Goal: Information Seeking & Learning: Find specific fact

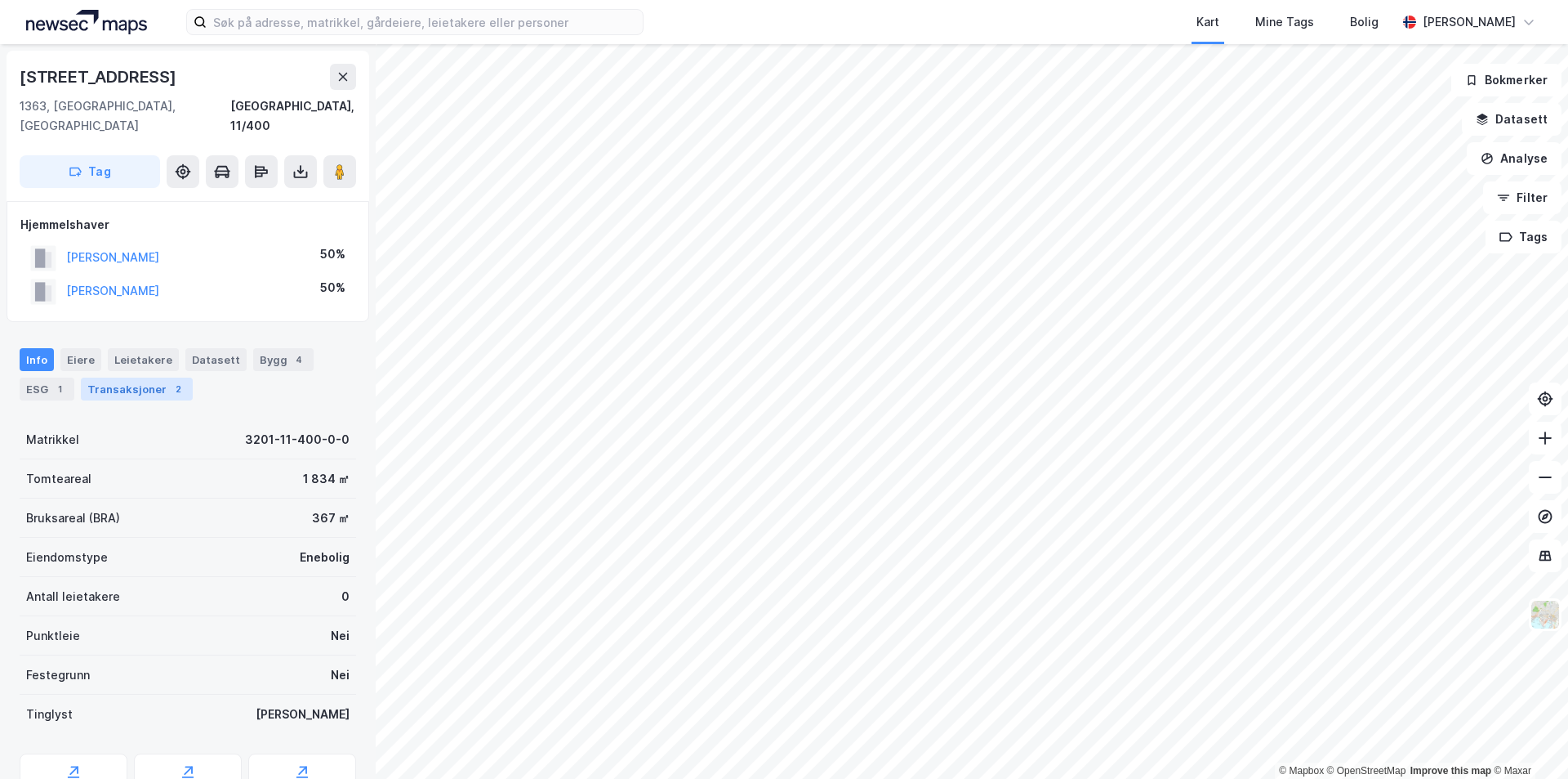
click at [121, 377] on div "Transaksjoner 2" at bounding box center [137, 389] width 112 height 23
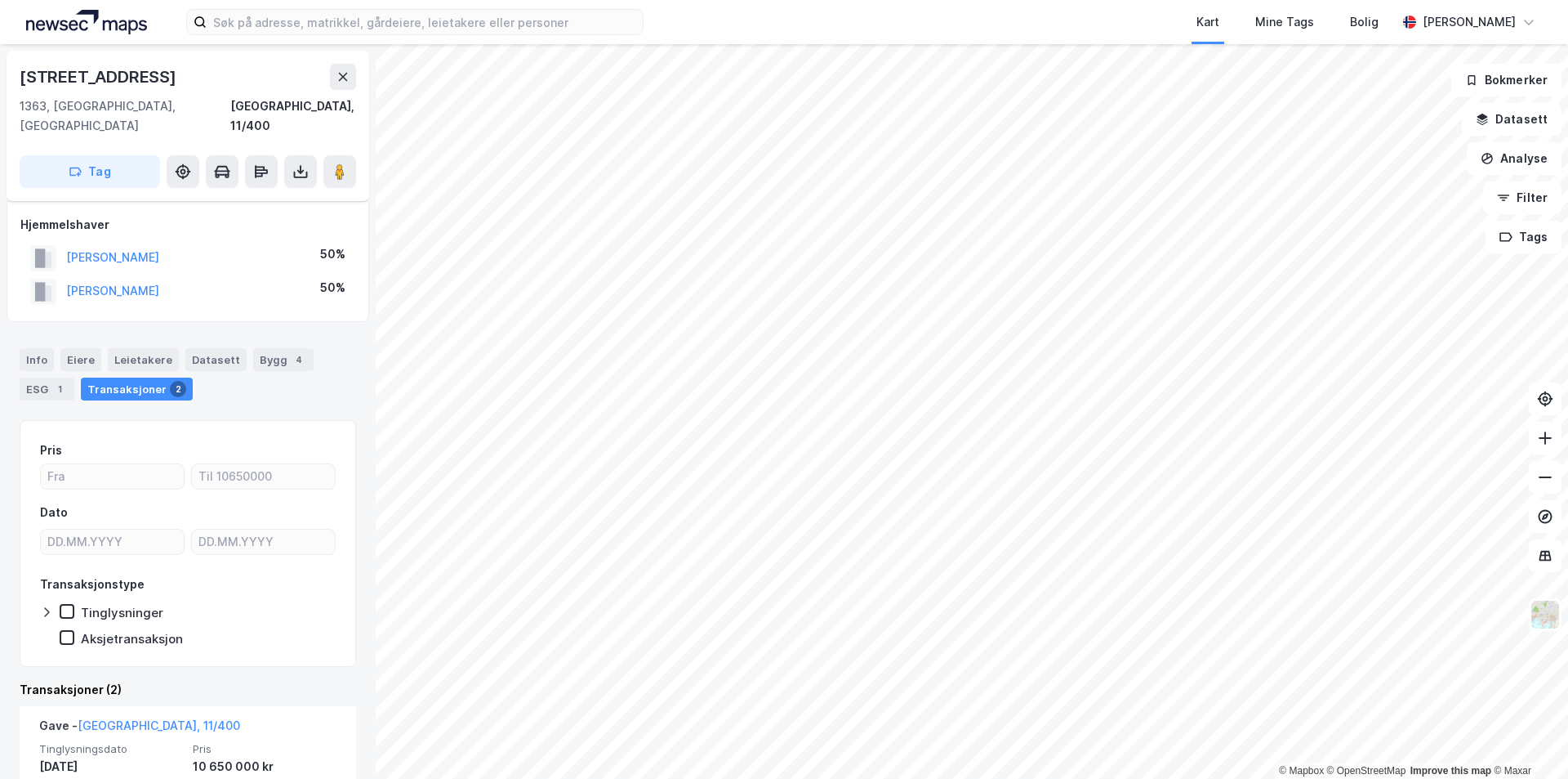
scroll to position [326, 0]
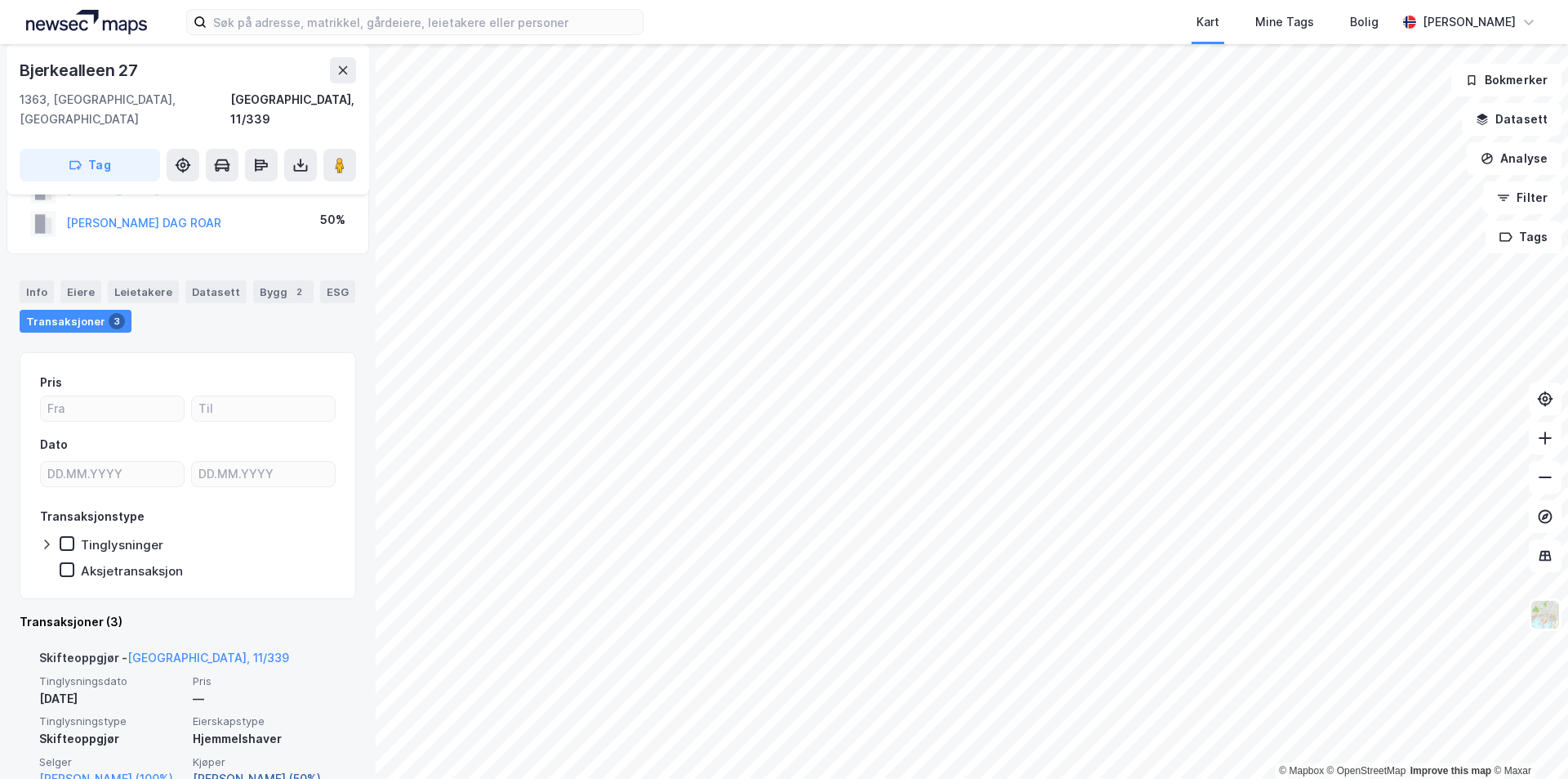
scroll to position [326, 0]
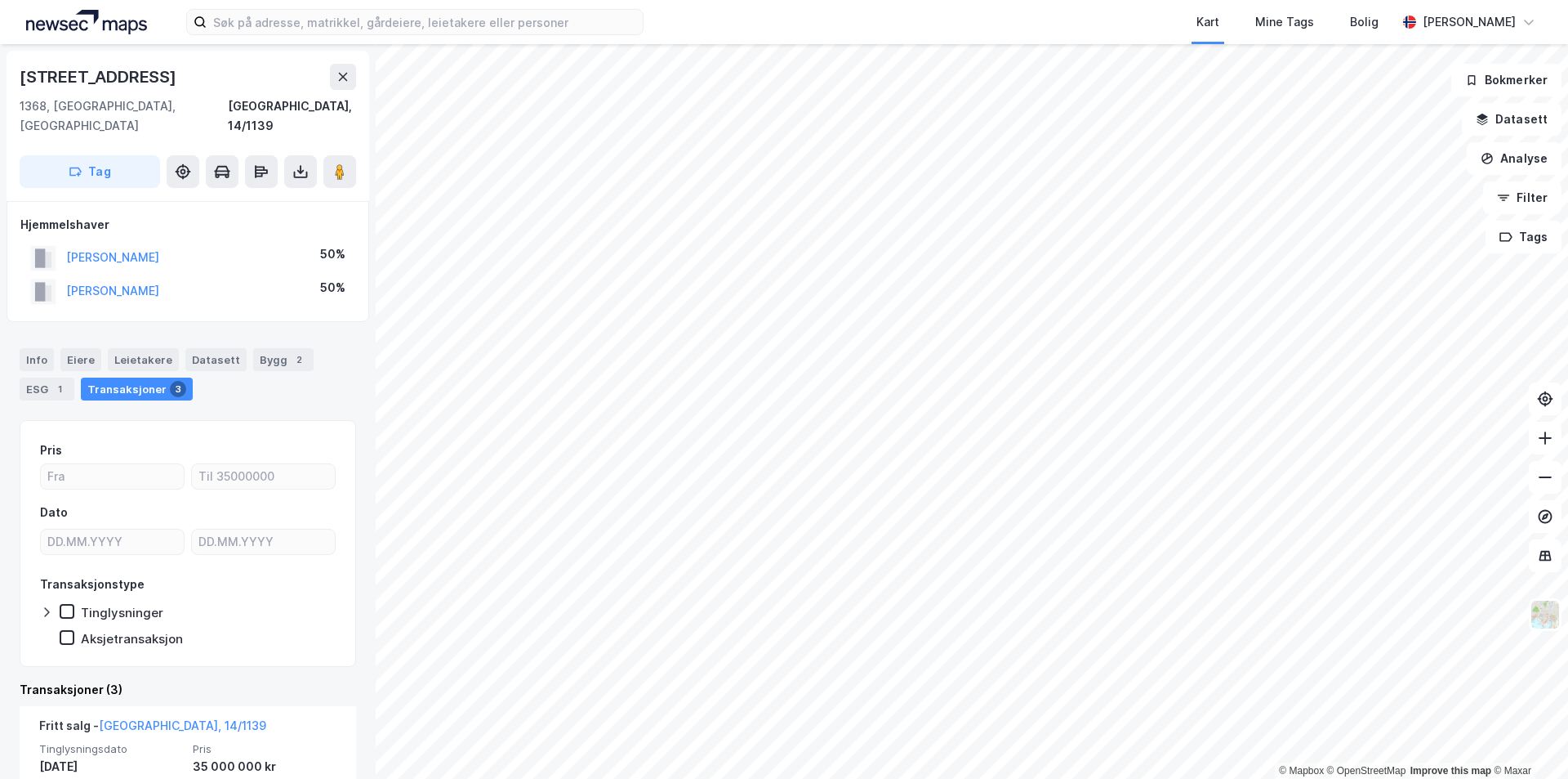
click at [821, 36] on div "Kart Mine Tags Bolig [PERSON_NAME] © Mapbox © OpenStreetMap Improve this map © …" at bounding box center [784, 390] width 1568 height 779
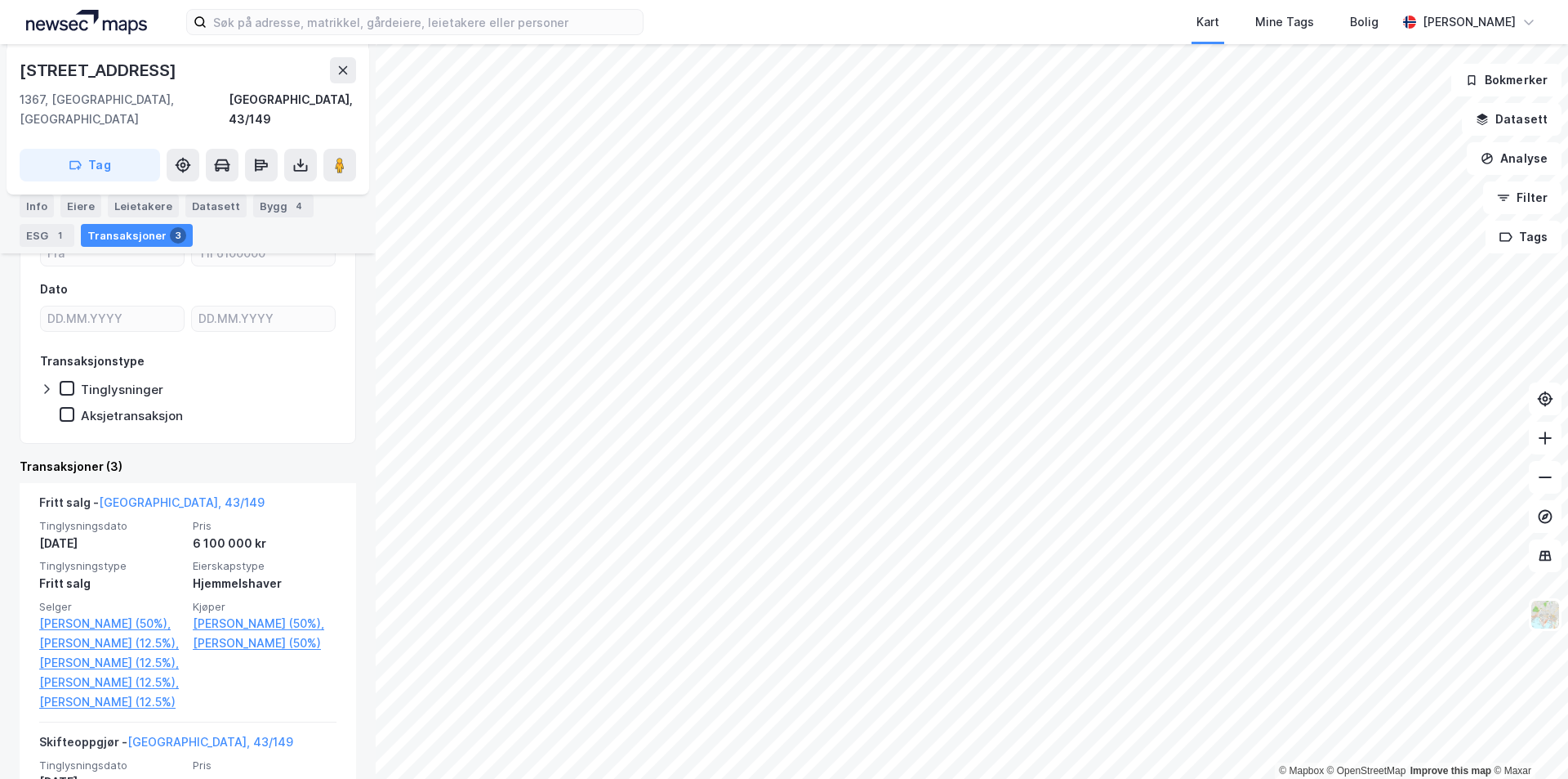
scroll to position [245, 0]
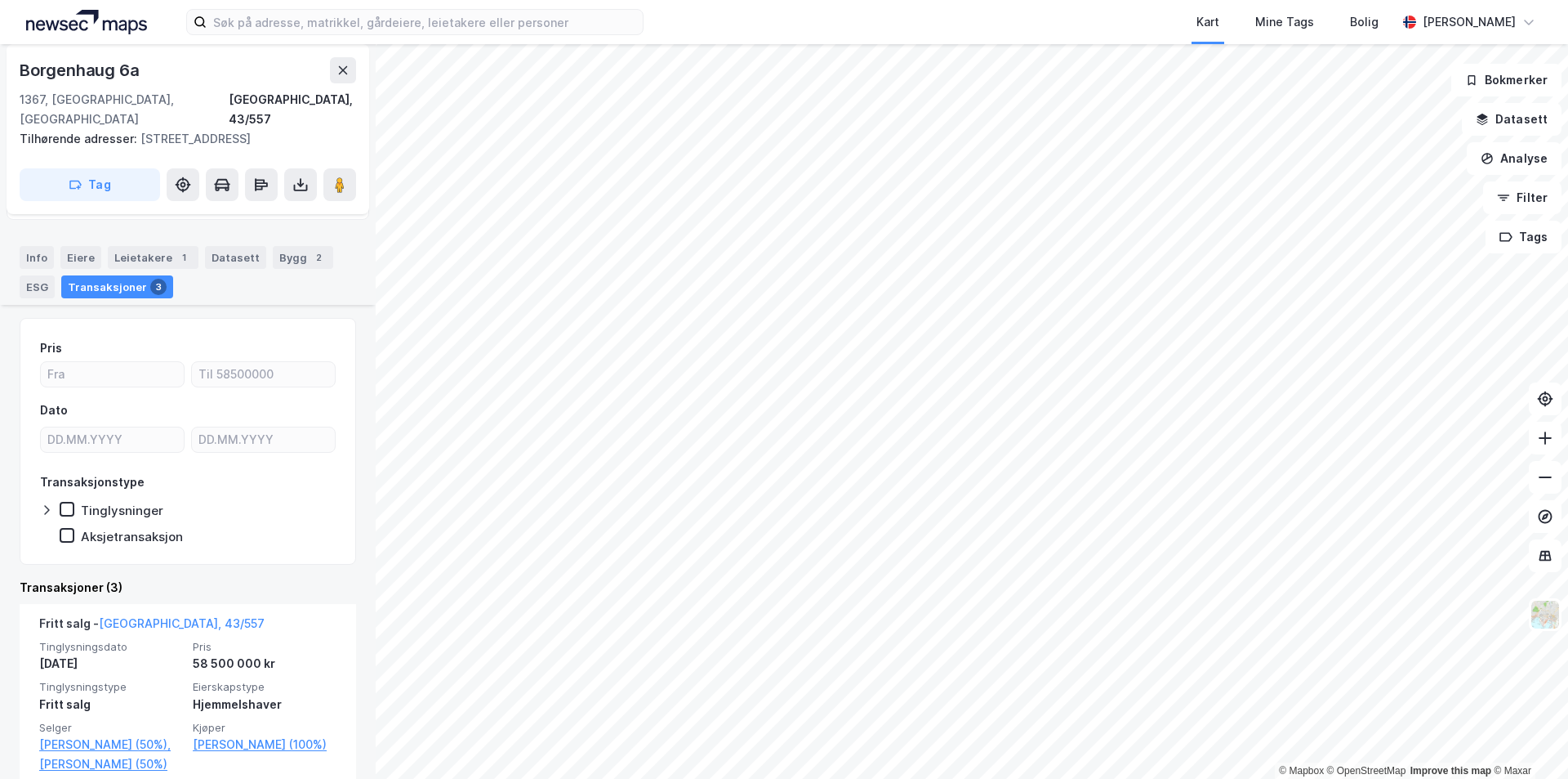
scroll to position [164, 0]
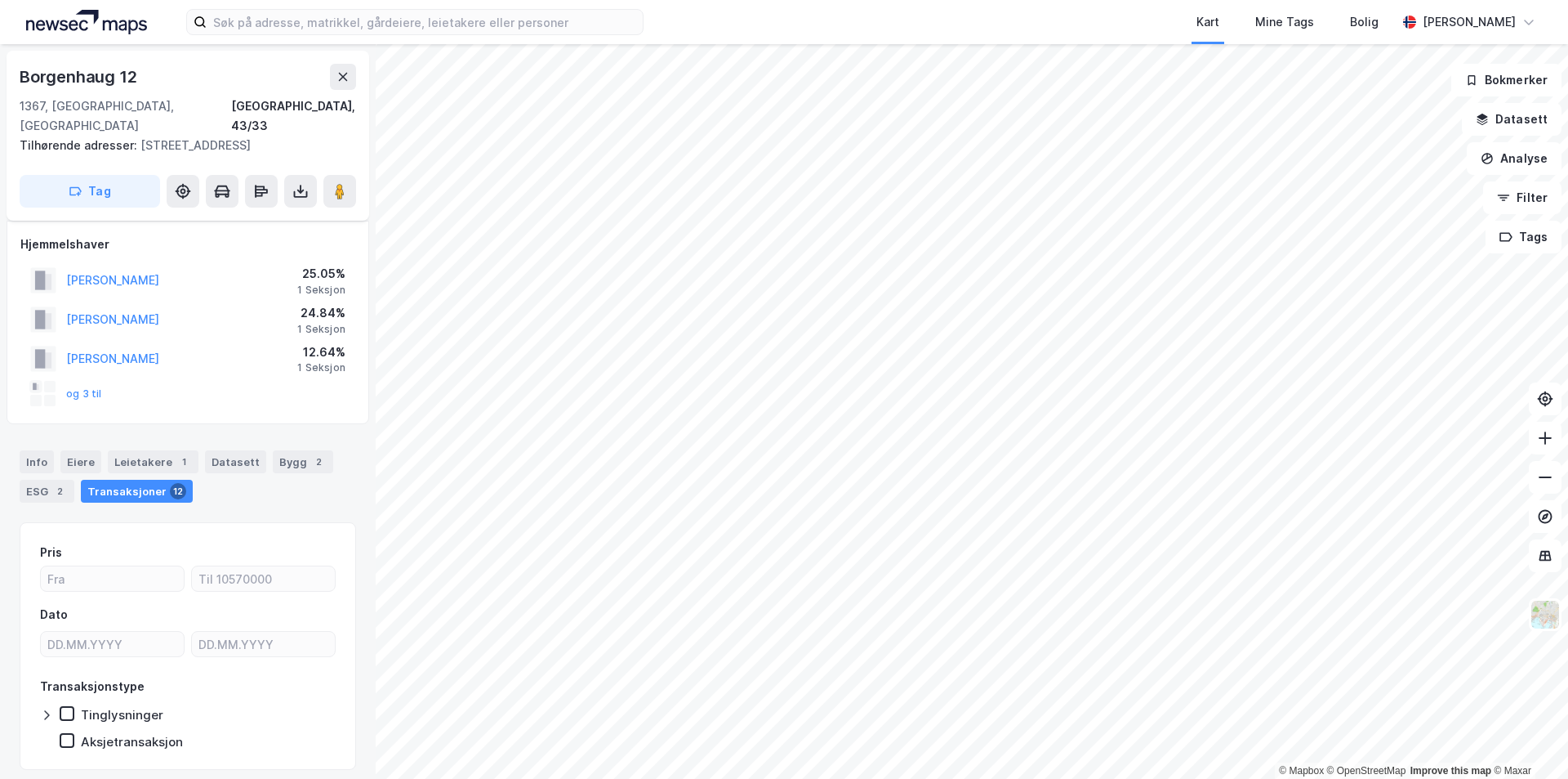
scroll to position [30, 0]
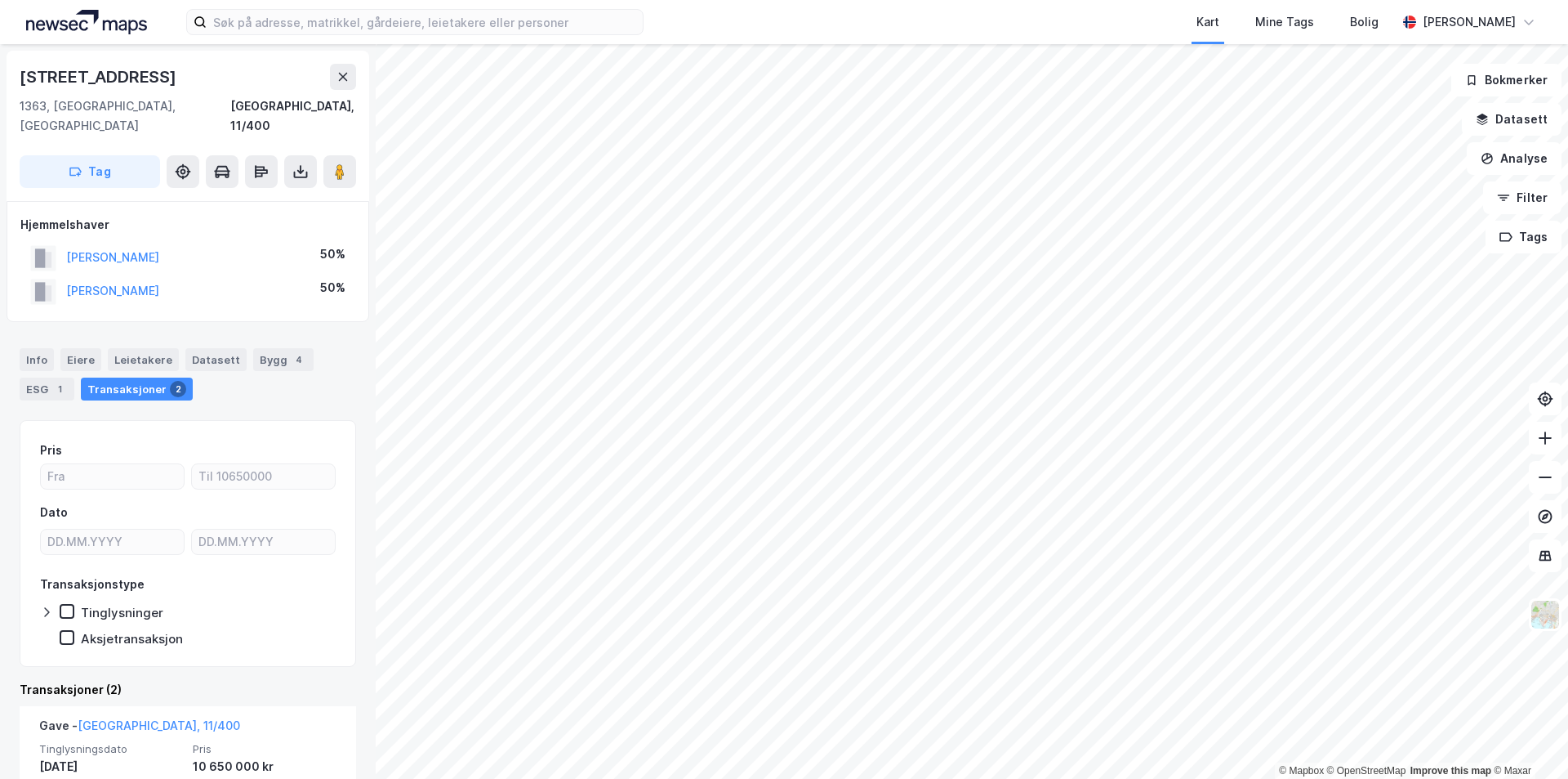
drag, startPoint x: 176, startPoint y: 79, endPoint x: 0, endPoint y: 85, distance: 176.1
click at [0, 85] on div "Sarbuvollveien 29 1363, [GEOGRAPHIC_DATA], [GEOGRAPHIC_DATA], 11/400 Tag Hjemme…" at bounding box center [187, 412] width 375 height 735
copy div "[STREET_ADDRESS]"
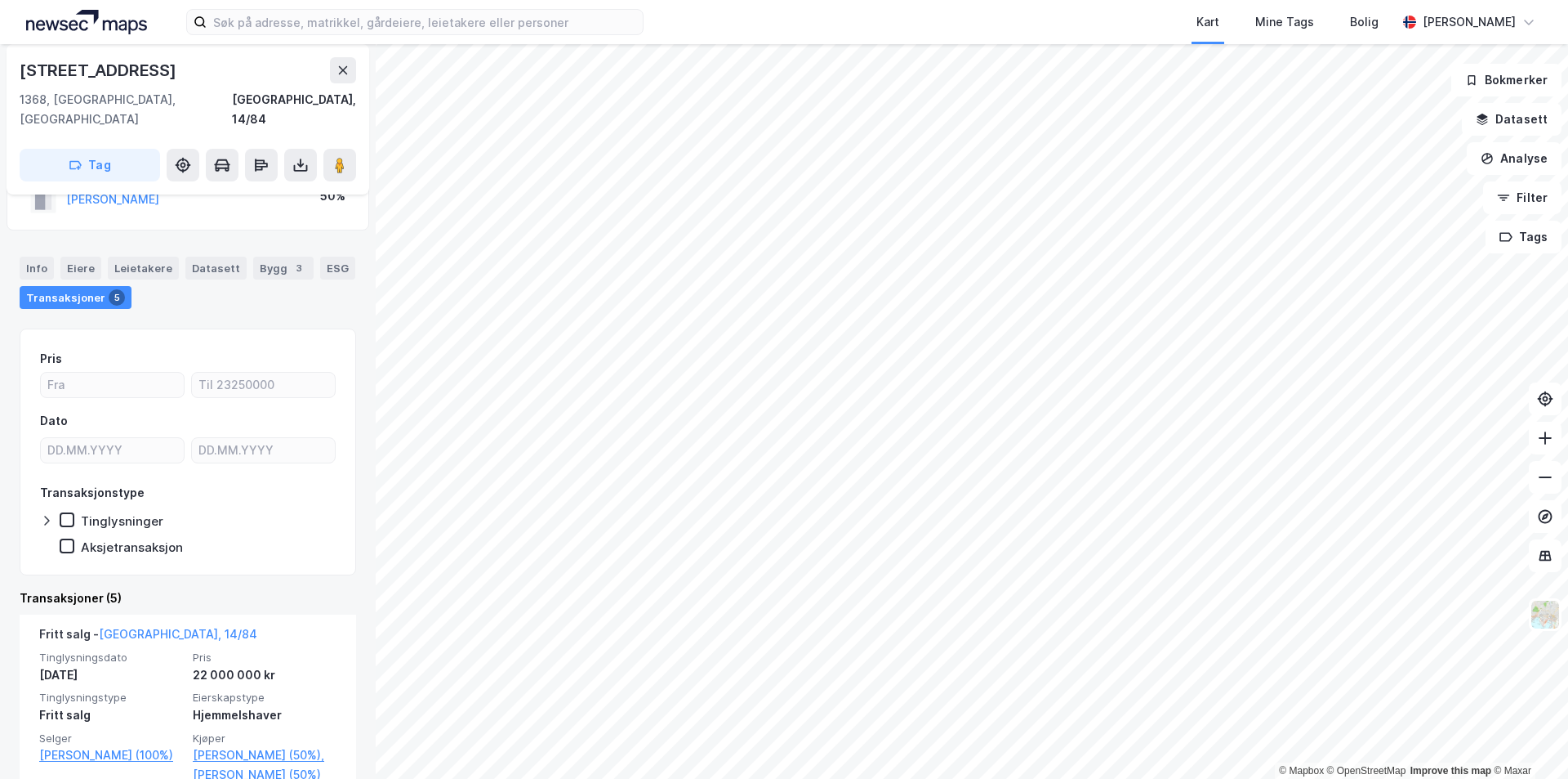
scroll to position [82, 0]
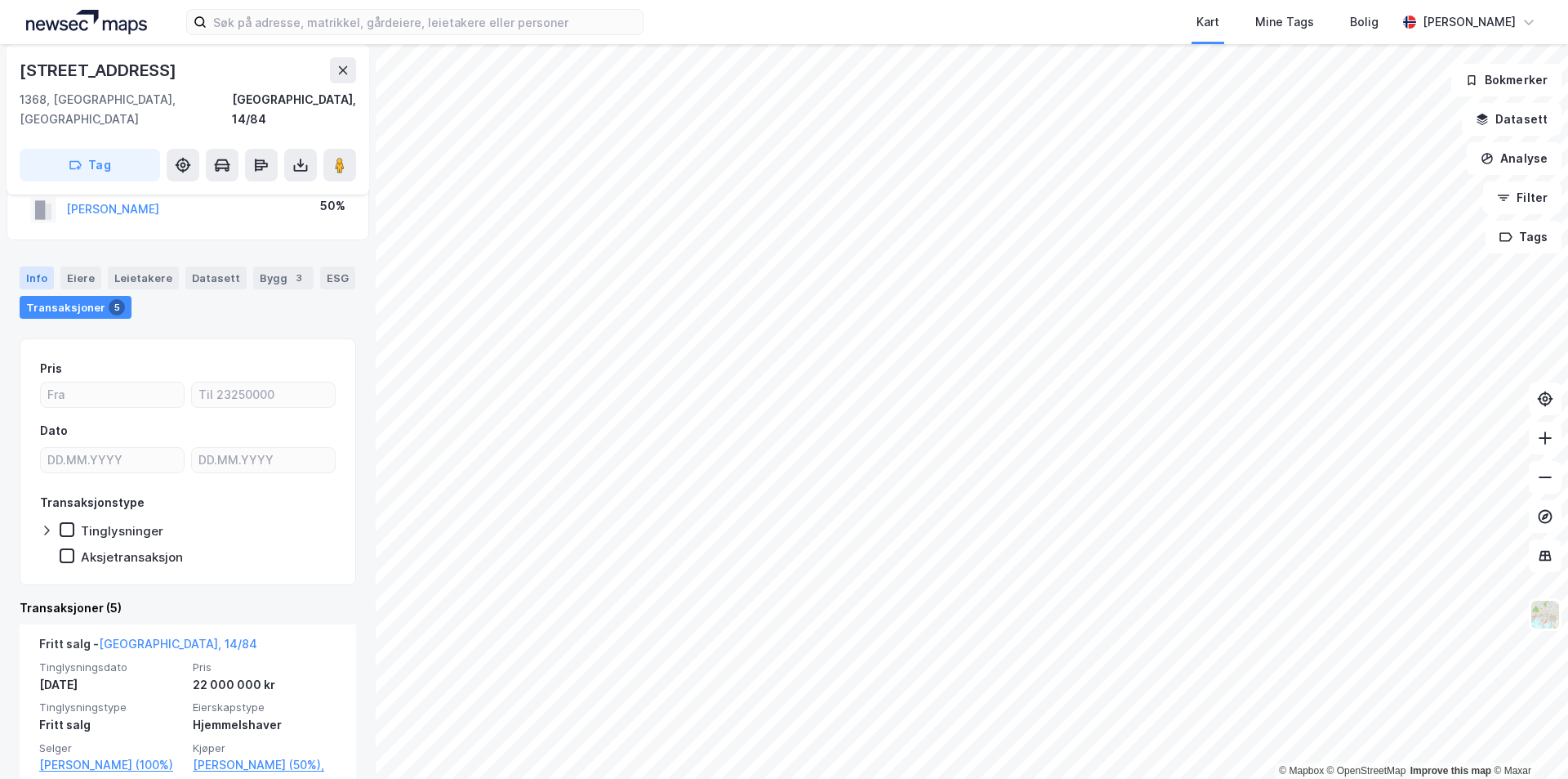
click at [29, 267] on div "Info" at bounding box center [37, 278] width 34 height 23
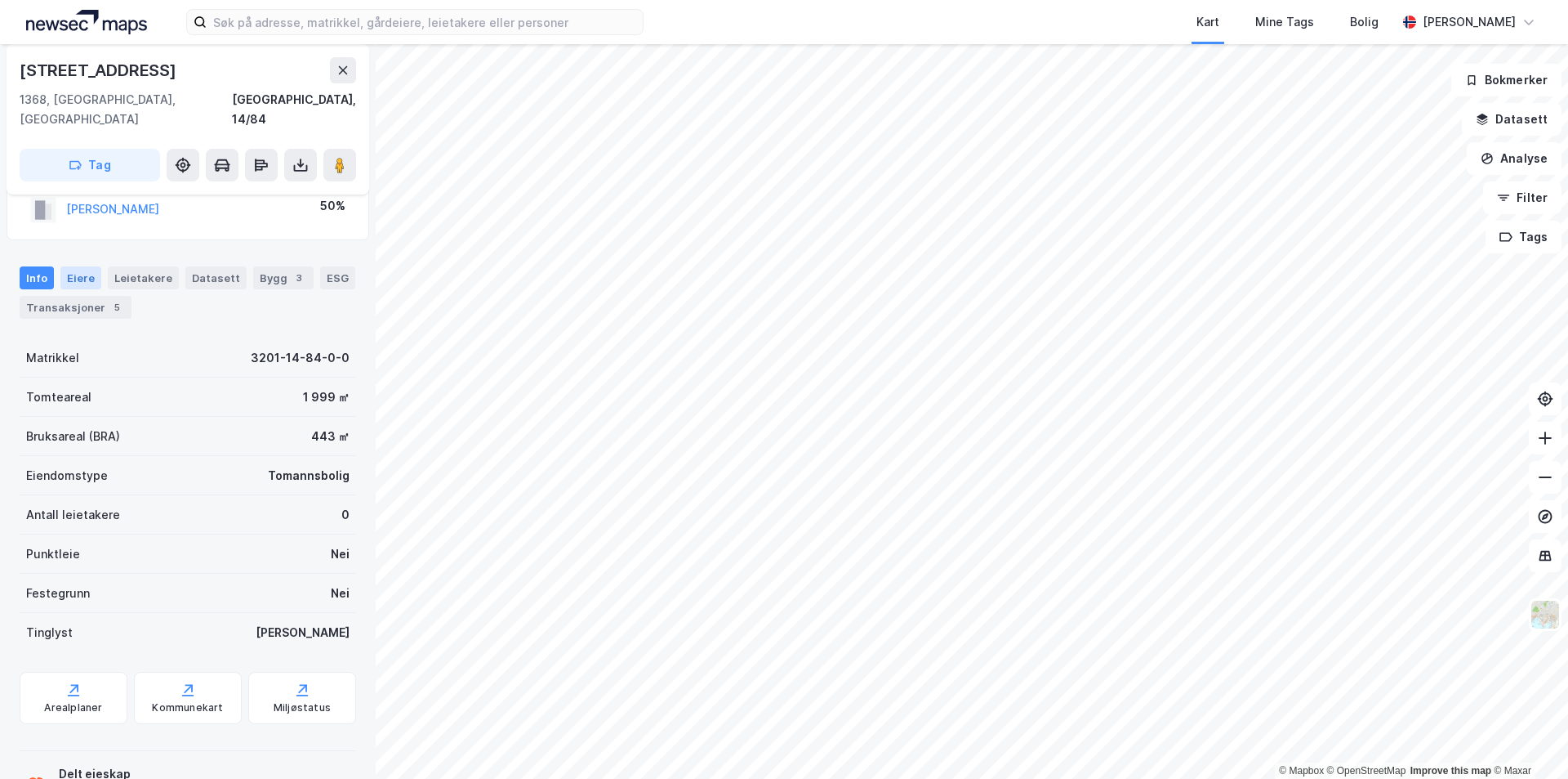
click at [88, 267] on div "Eiere" at bounding box center [81, 278] width 41 height 23
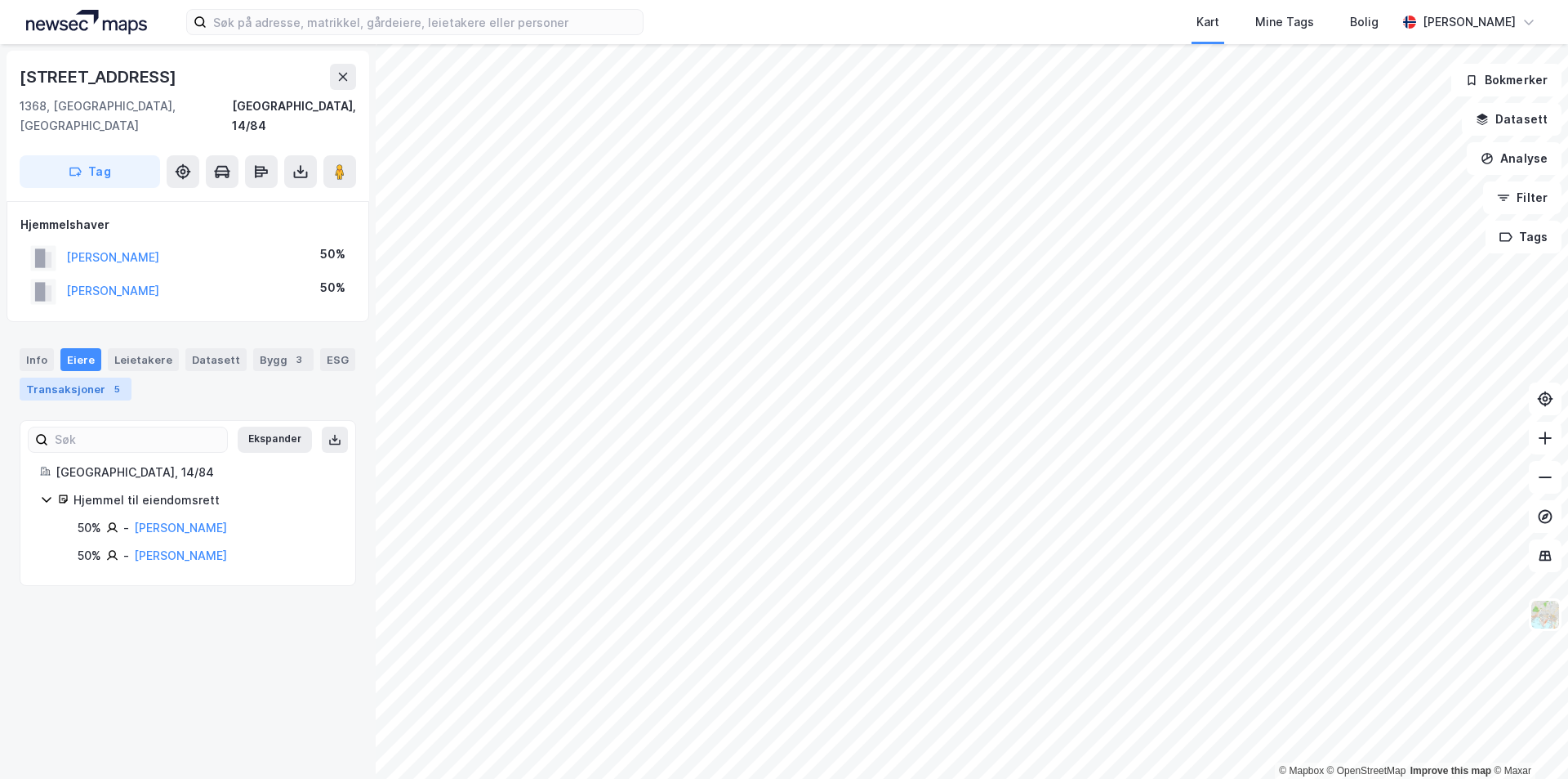
click at [83, 377] on div "Transaksjoner 5" at bounding box center [75, 389] width 112 height 23
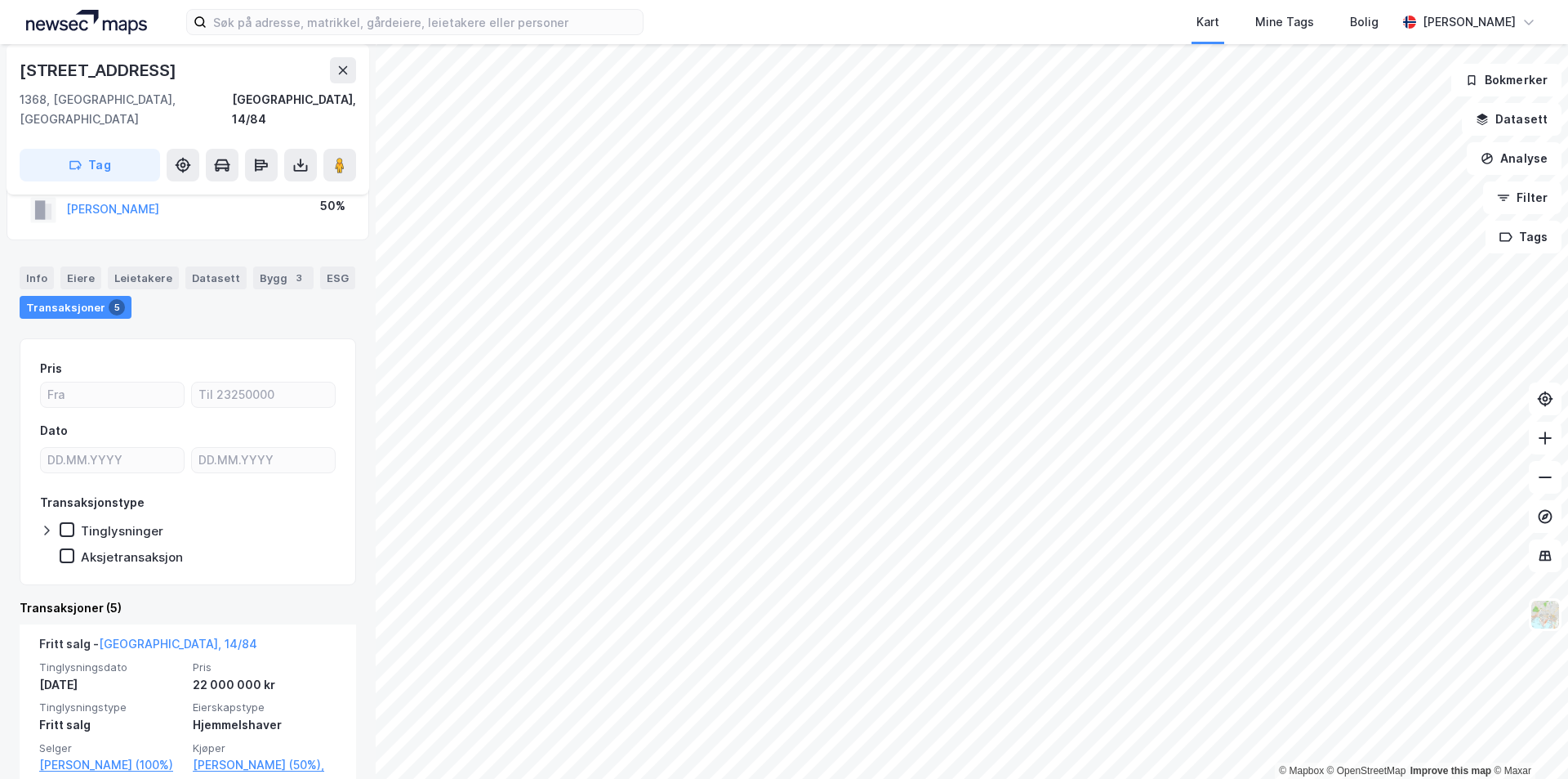
scroll to position [164, 0]
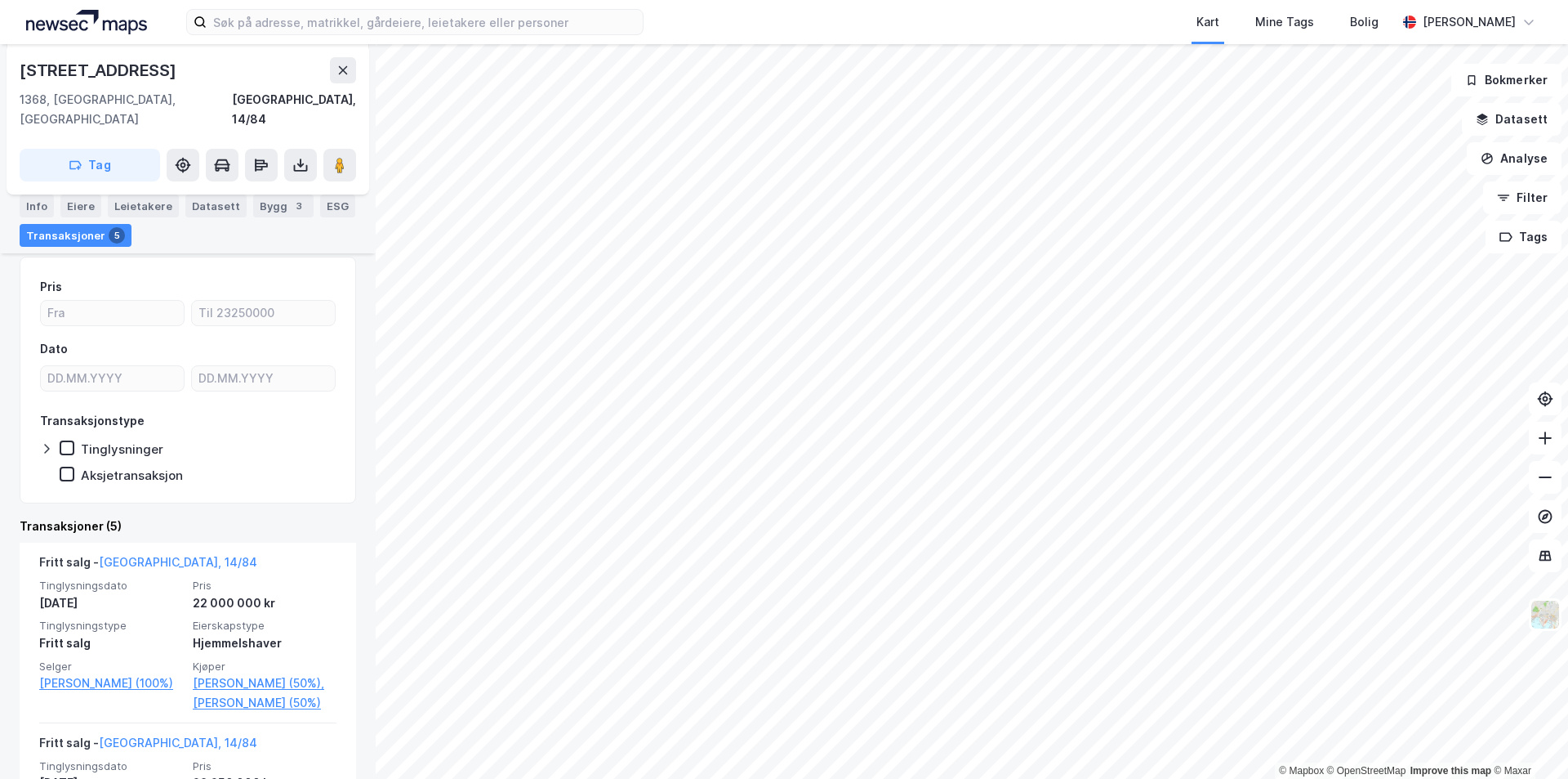
drag, startPoint x: 178, startPoint y: 72, endPoint x: 22, endPoint y: 73, distance: 156.0
click at [22, 73] on div "[STREET_ADDRESS]" at bounding box center [187, 70] width 336 height 26
copy div "[STREET_ADDRESS]"
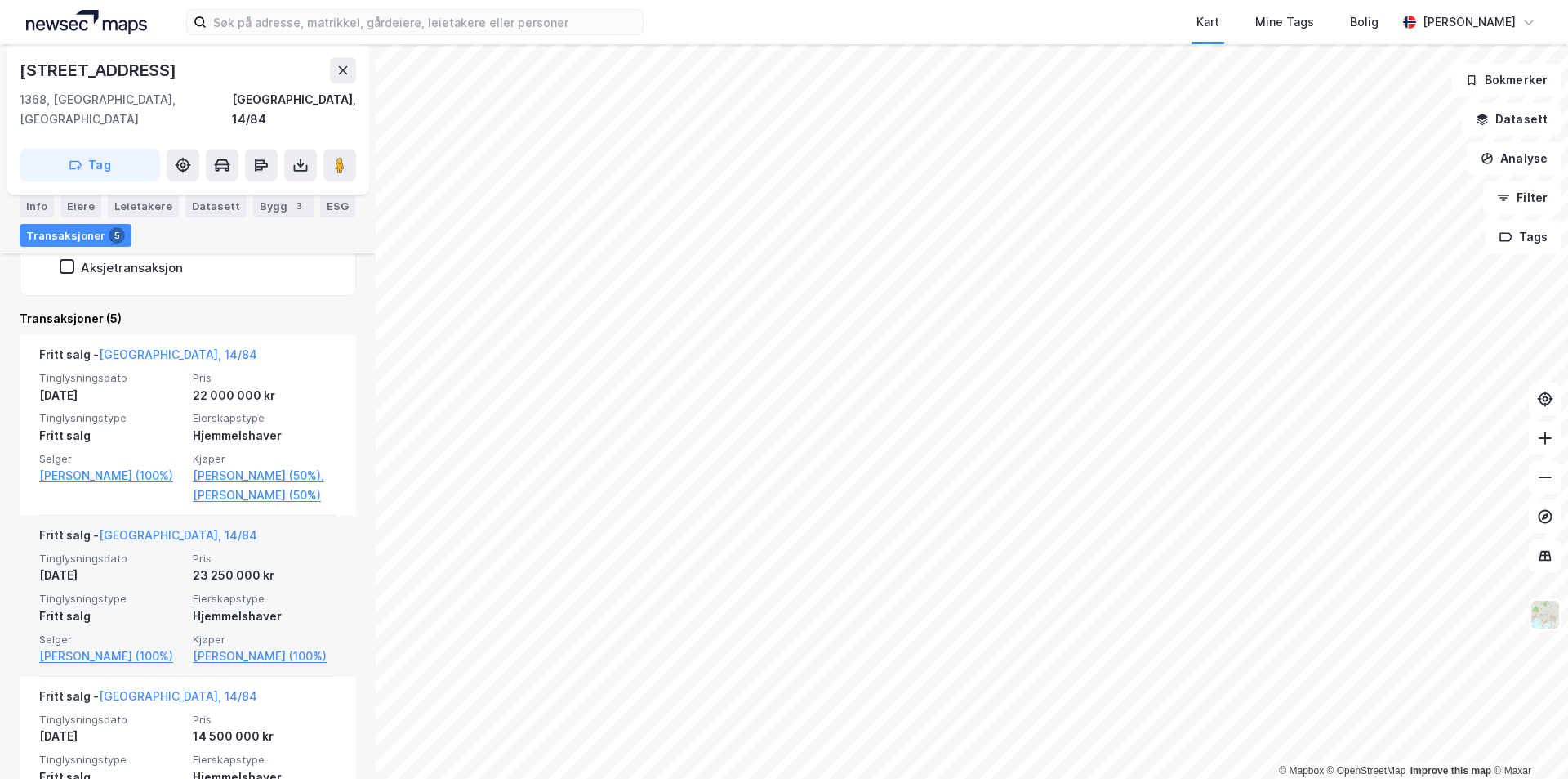
scroll to position [408, 0]
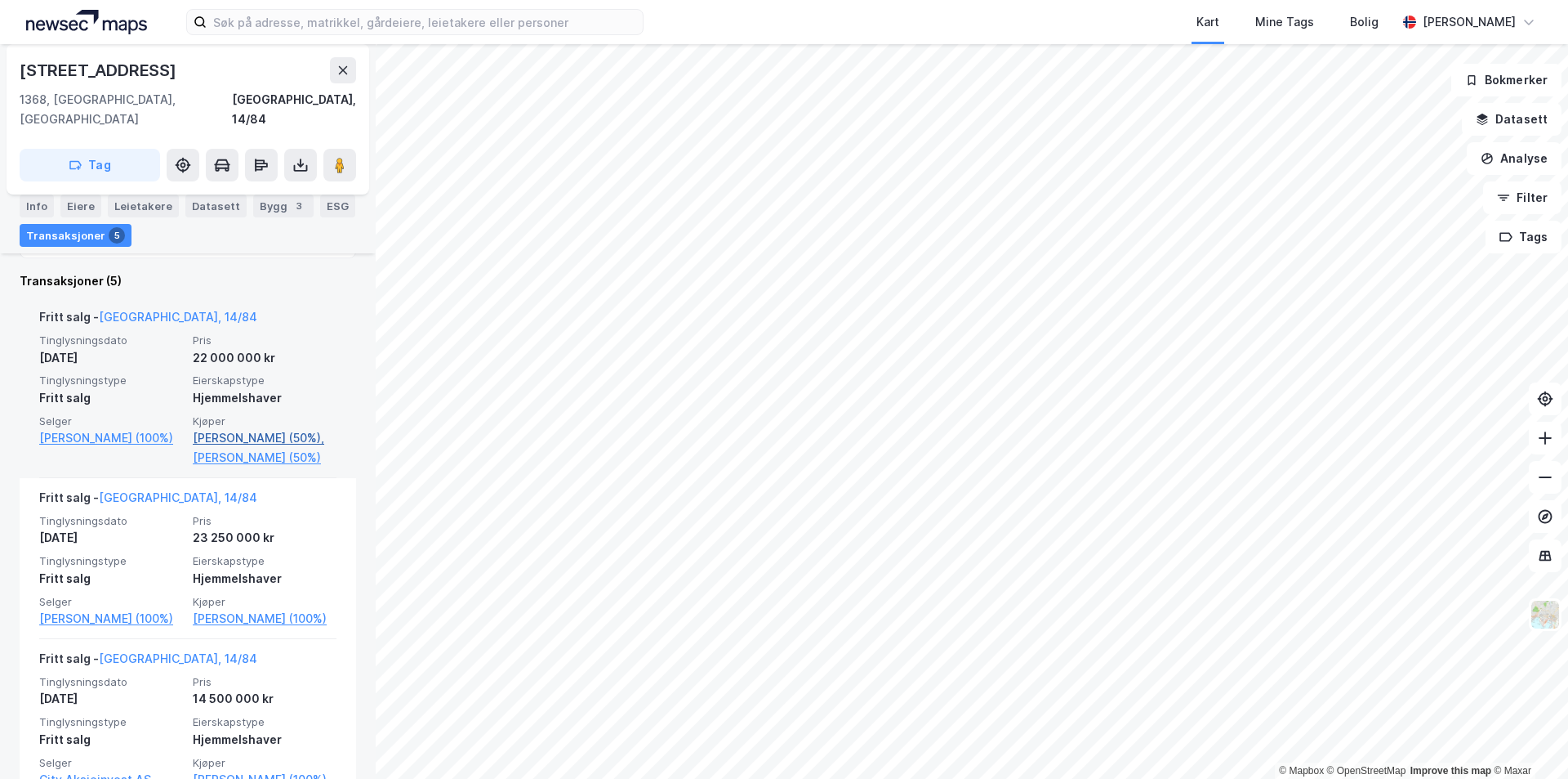
click at [200, 428] on link "[PERSON_NAME] (50%)," at bounding box center [265, 438] width 144 height 20
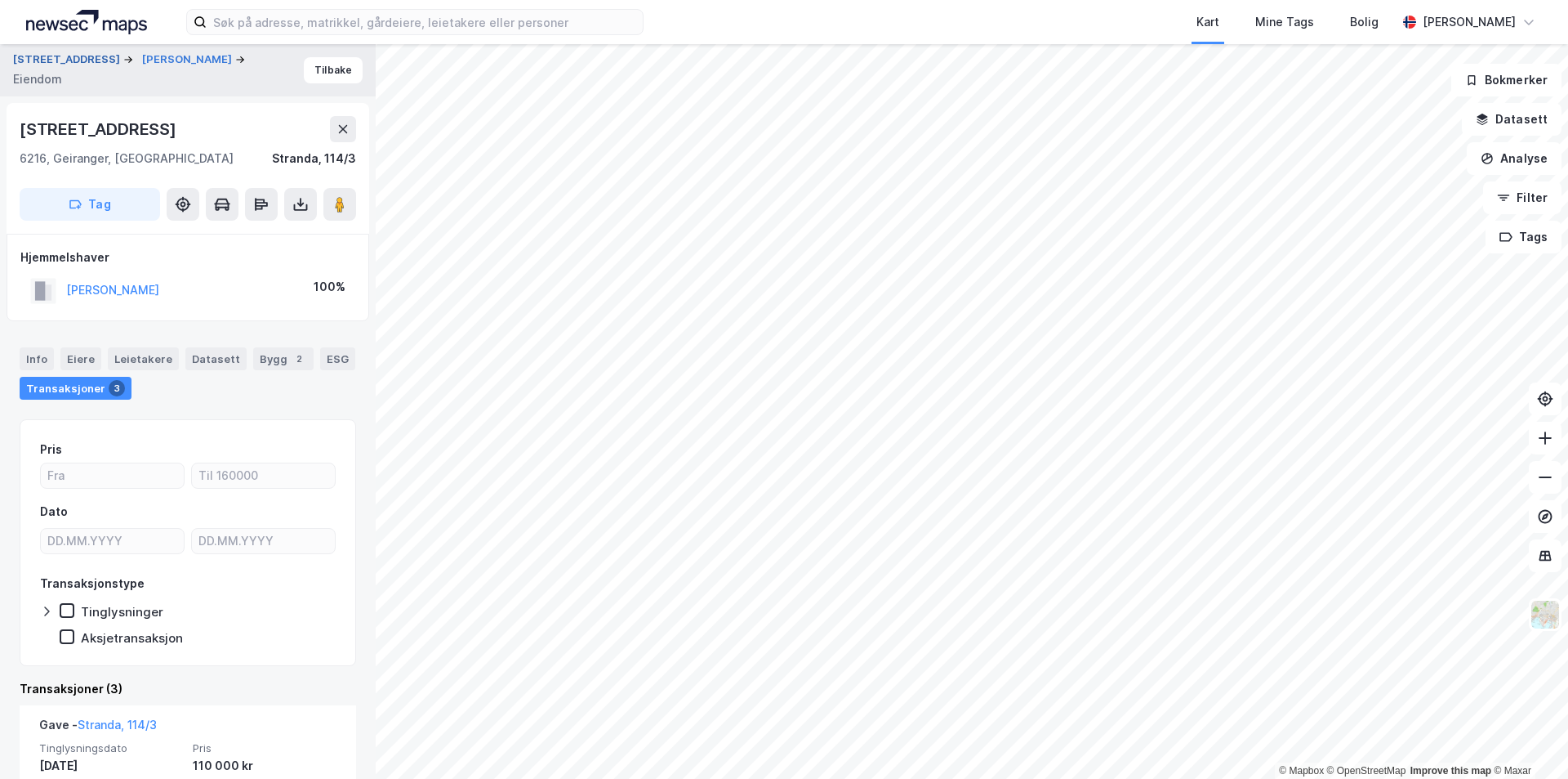
click at [47, 55] on button "[STREET_ADDRESS]" at bounding box center [68, 60] width 110 height 16
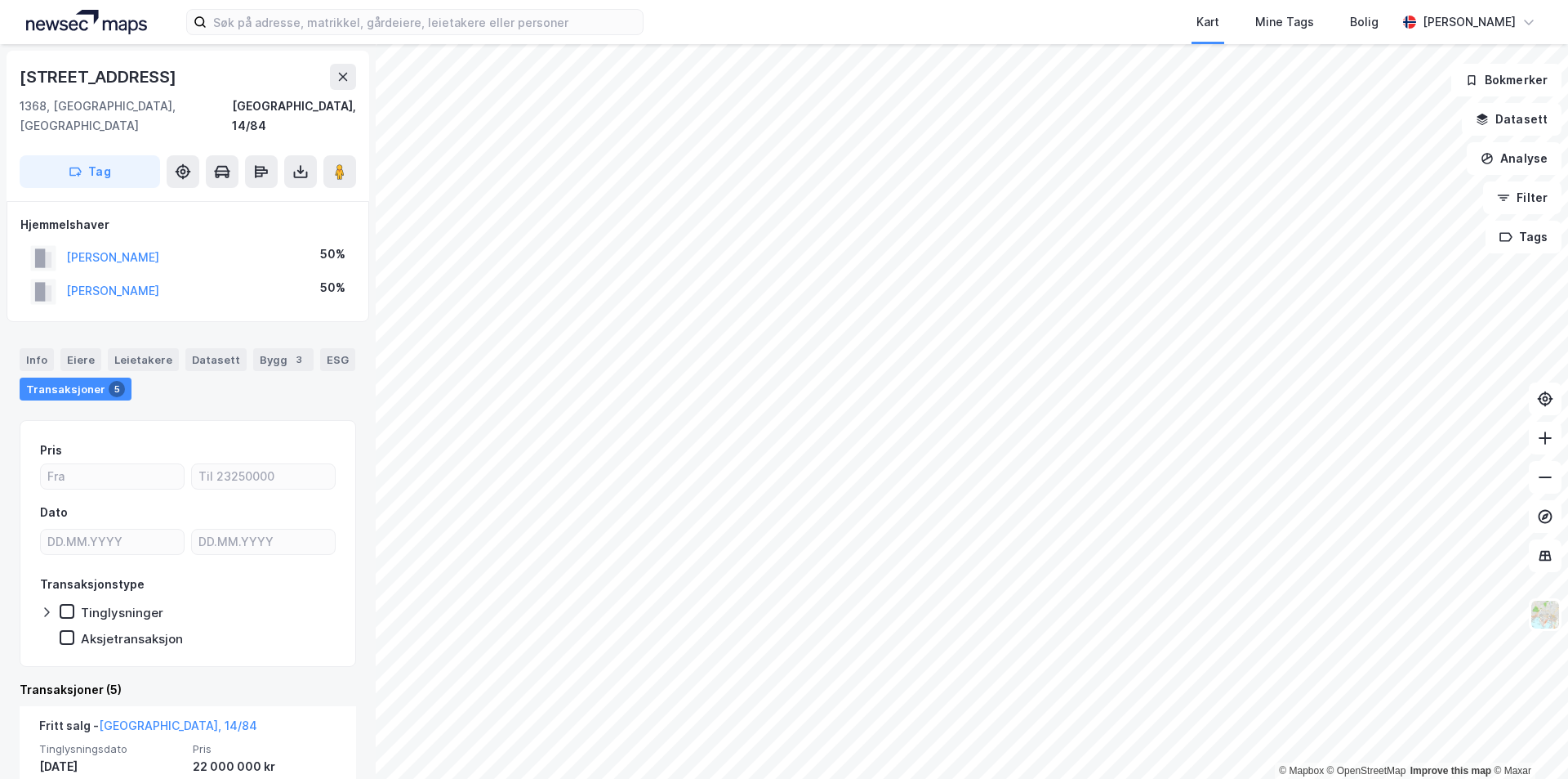
drag, startPoint x: 196, startPoint y: 239, endPoint x: 64, endPoint y: 241, distance: 132.0
click at [64, 241] on div "[PERSON_NAME] 50%" at bounding box center [187, 258] width 335 height 34
copy button "[PERSON_NAME]"
